Goal: Register for event/course

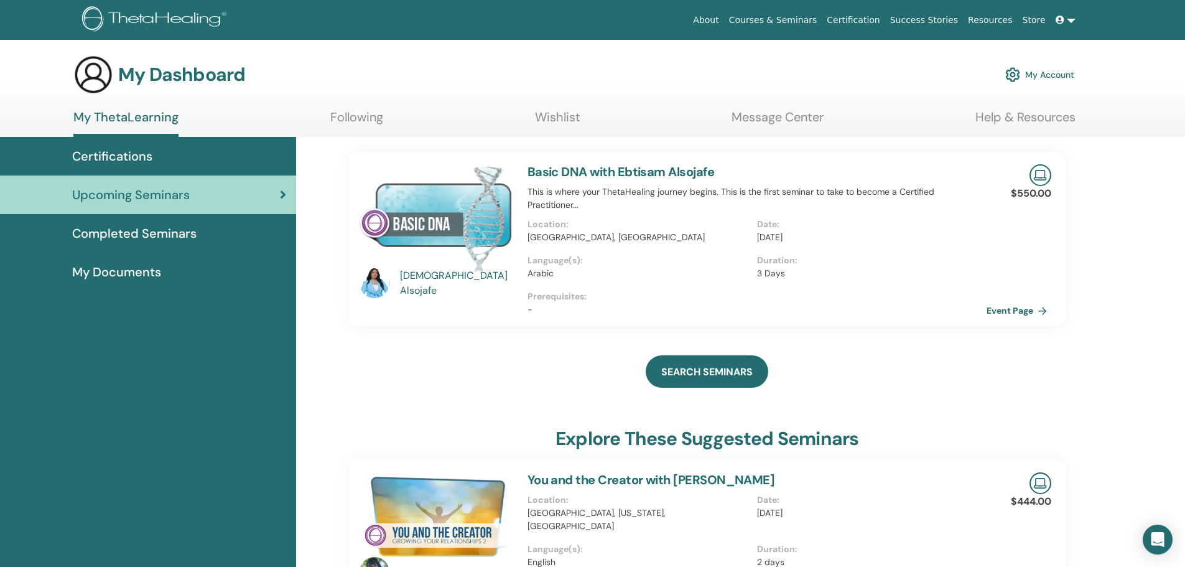
click at [433, 208] on img at bounding box center [435, 218] width 153 height 108
click at [547, 171] on link "Basic DNA with Ebtisam Alsojafe" at bounding box center [620, 172] width 187 height 16
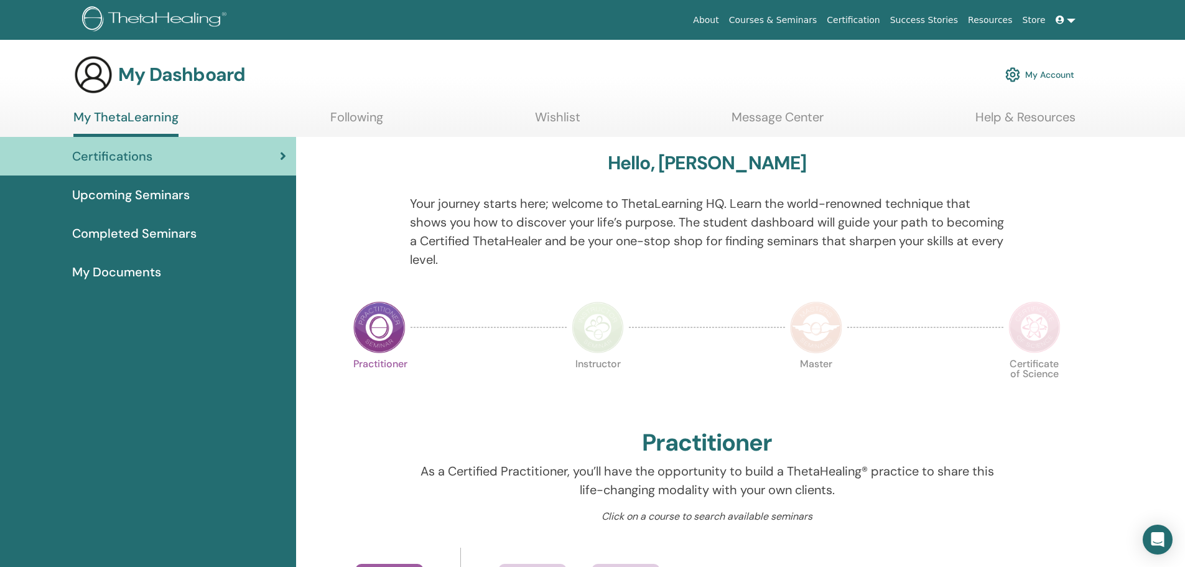
click at [177, 192] on span "Upcoming Seminars" at bounding box center [131, 194] width 118 height 19
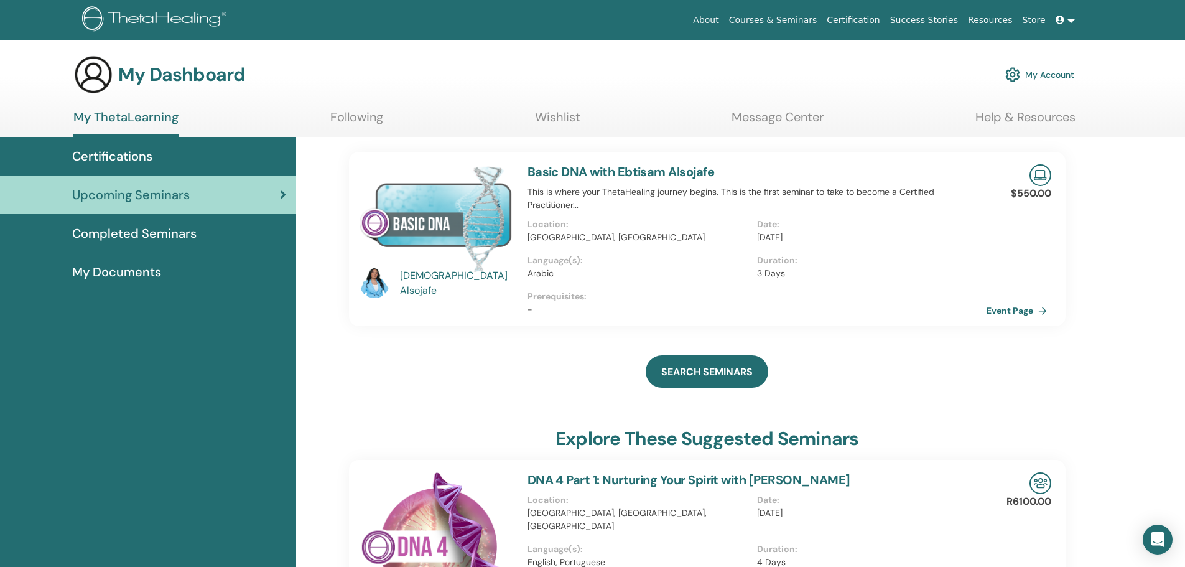
click at [544, 172] on link "Basic DNA with Ebtisam Alsojafe" at bounding box center [620, 172] width 187 height 16
click at [478, 225] on img at bounding box center [435, 218] width 153 height 108
click at [1006, 309] on link "Event Page" at bounding box center [1020, 310] width 65 height 19
